Goal: Task Accomplishment & Management: Manage account settings

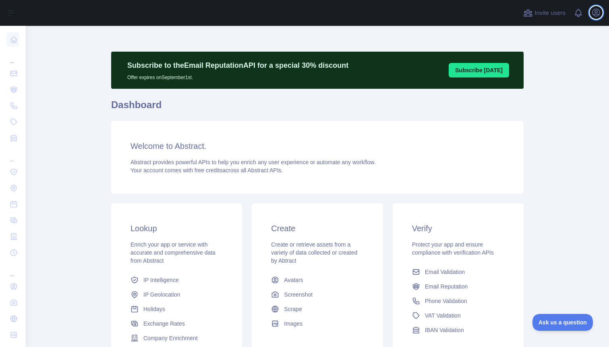
click at [596, 14] on icon "button" at bounding box center [596, 12] width 7 height 7
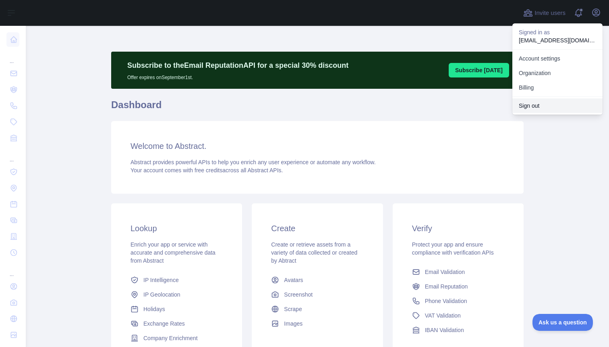
click at [551, 105] on button "Sign out" at bounding box center [558, 105] width 90 height 15
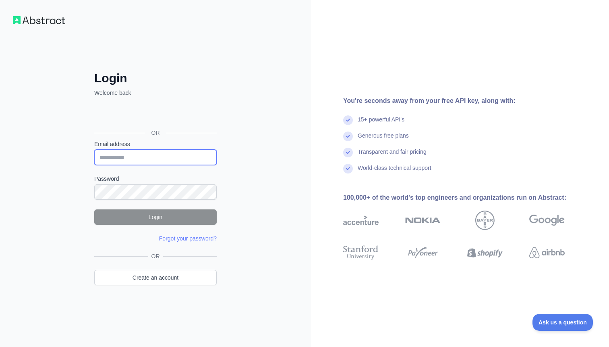
click at [145, 159] on input "Email address" at bounding box center [155, 157] width 123 height 15
type input "**********"
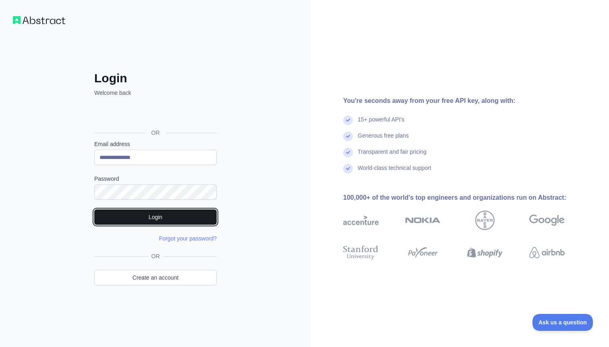
click at [155, 213] on button "Login" at bounding box center [155, 216] width 123 height 15
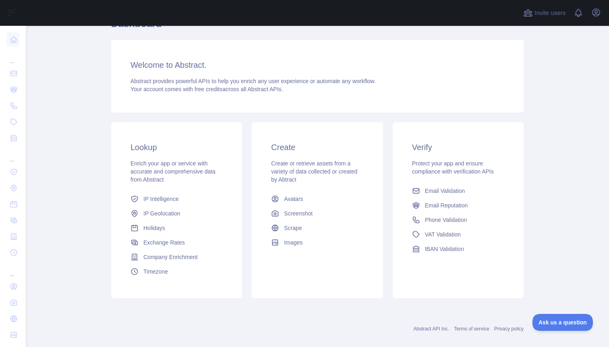
scroll to position [92, 0]
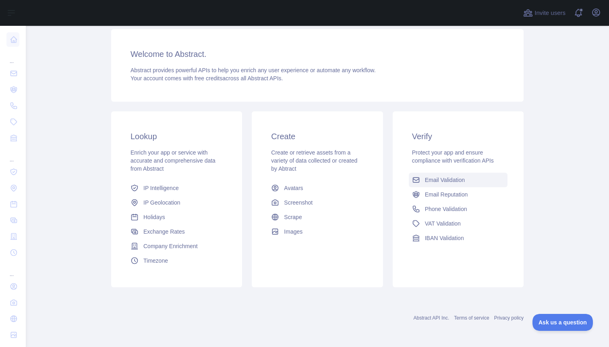
click at [451, 179] on span "Email Validation" at bounding box center [445, 180] width 40 height 8
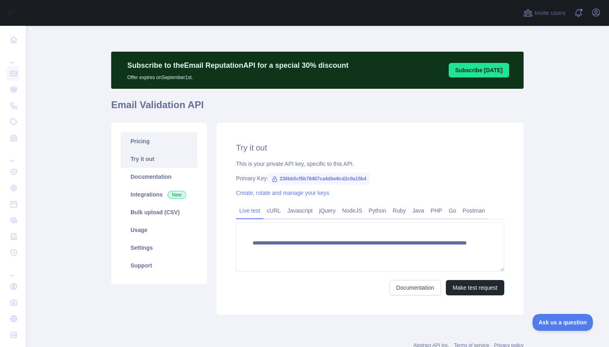
click at [150, 142] on link "Pricing" at bounding box center [159, 141] width 77 height 18
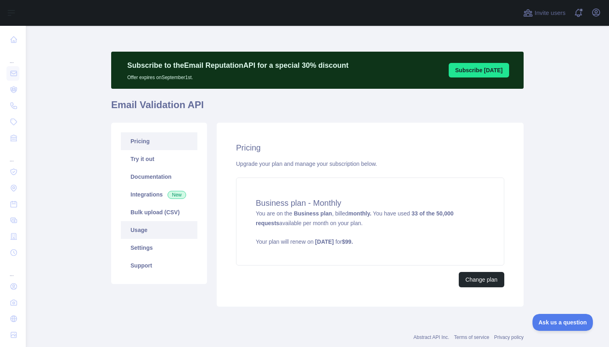
click at [147, 229] on link "Usage" at bounding box center [159, 230] width 77 height 18
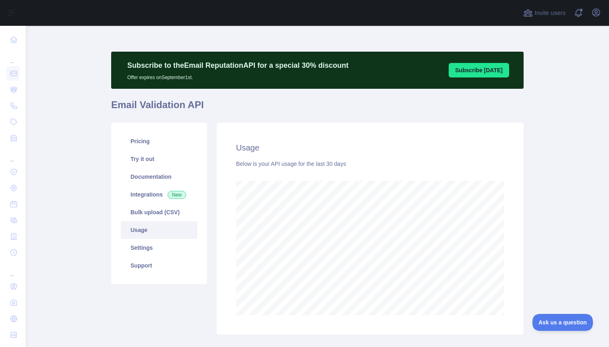
scroll to position [320, 584]
click at [599, 9] on icon "button" at bounding box center [597, 13] width 10 height 10
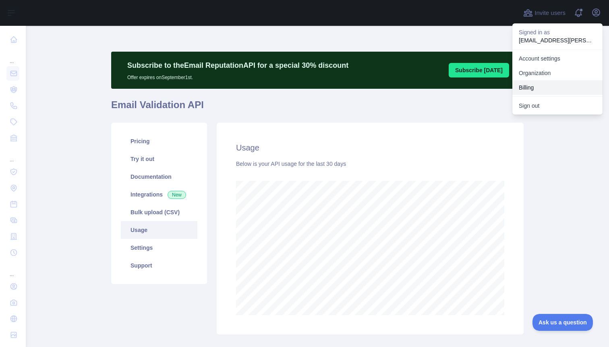
click at [538, 86] on button "Billing" at bounding box center [558, 87] width 90 height 15
